Goal: Navigation & Orientation: Find specific page/section

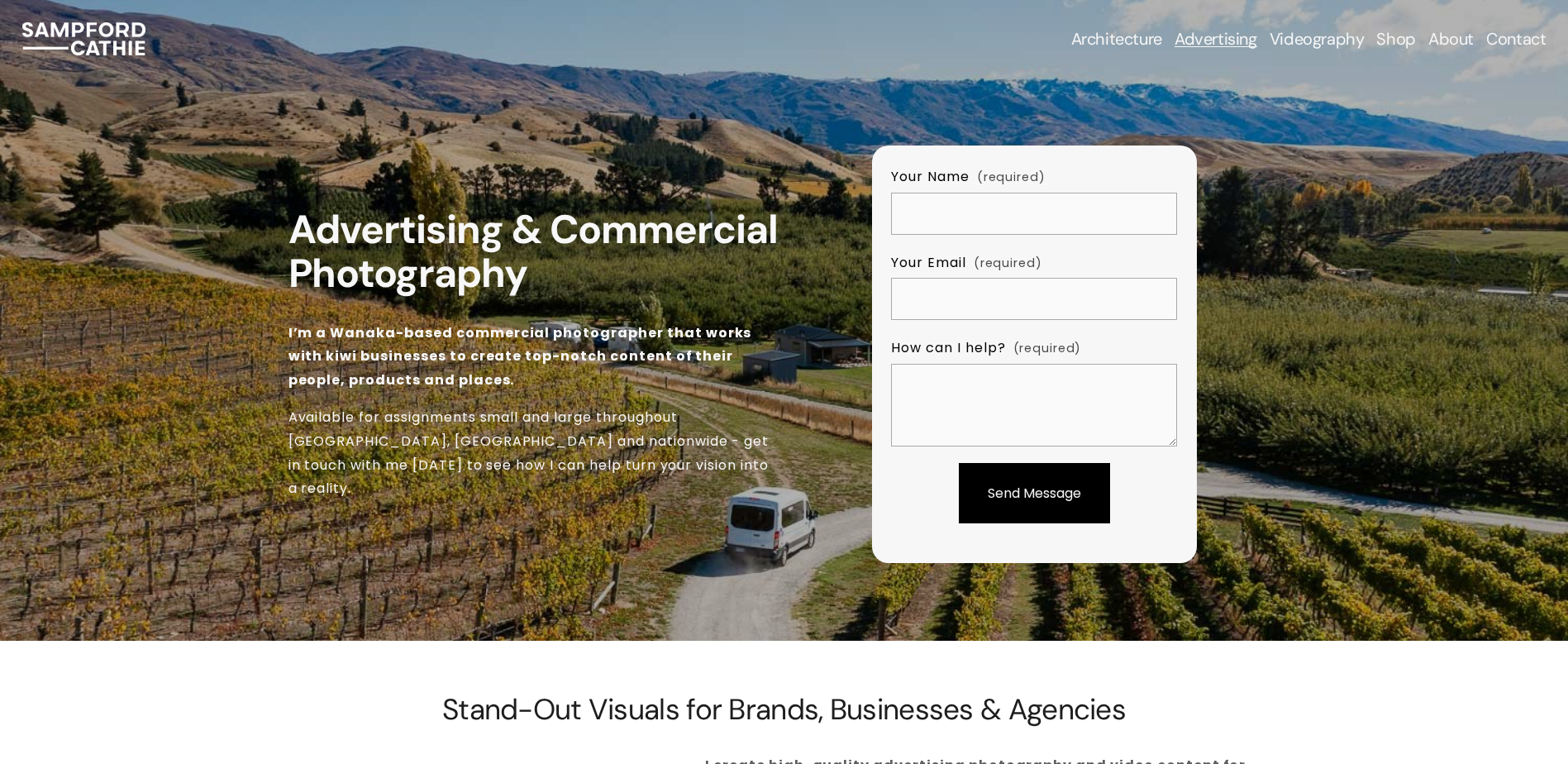
click at [1451, 36] on link "About" at bounding box center [1451, 39] width 45 height 23
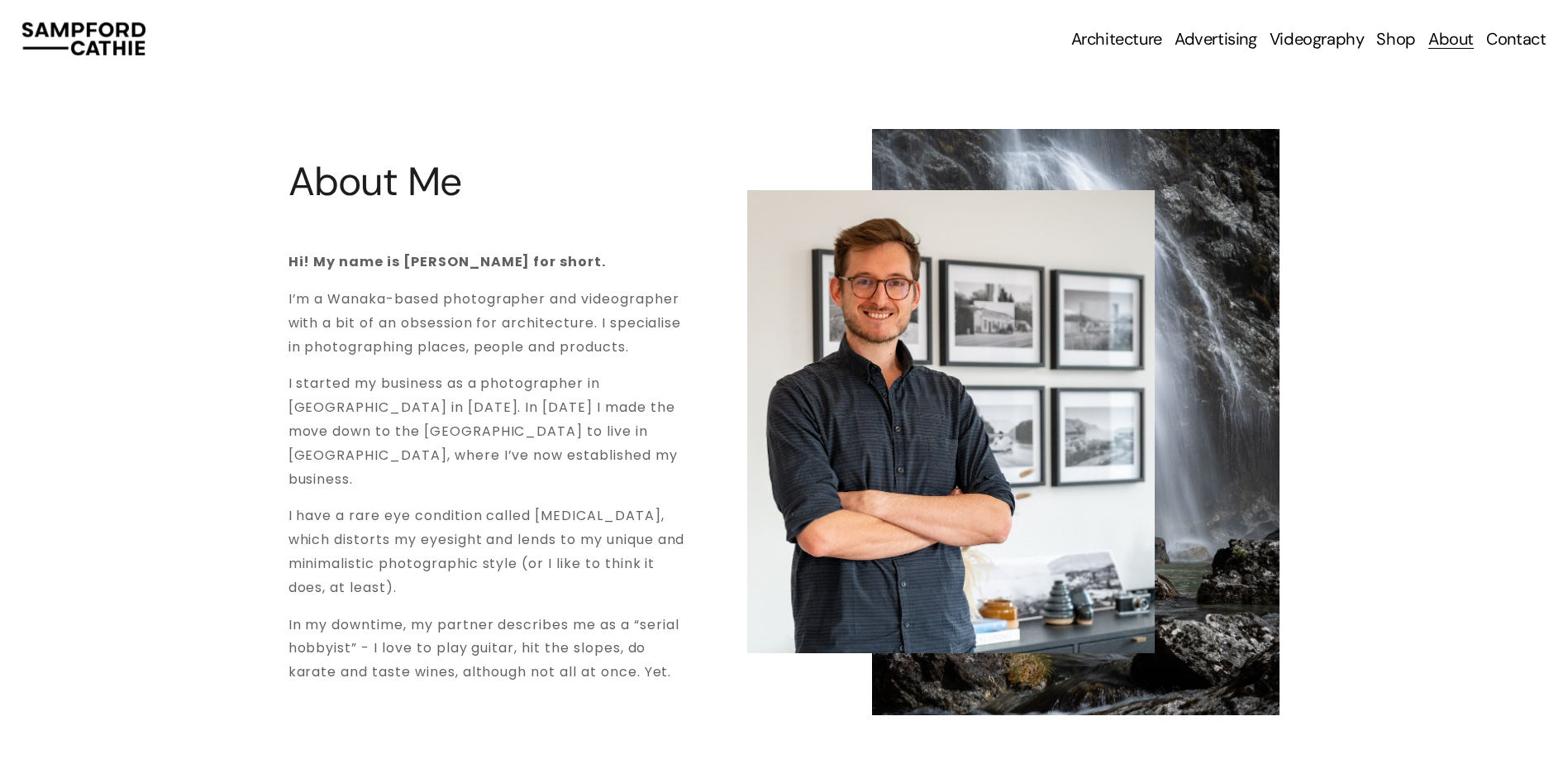
click at [1220, 36] on span "Advertising" at bounding box center [1216, 39] width 83 height 20
